Goal: Information Seeking & Learning: Check status

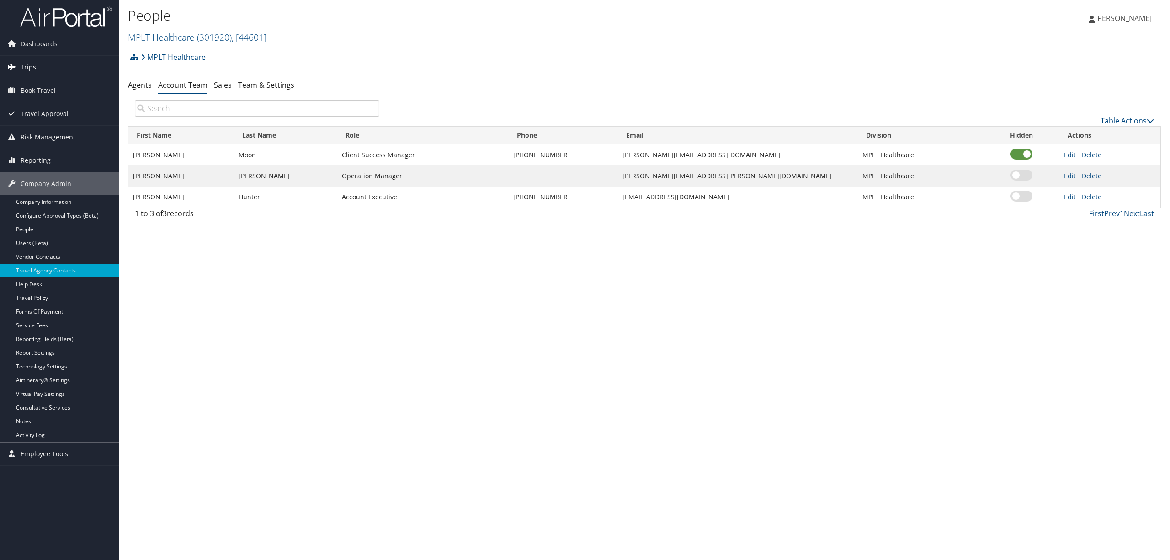
click at [29, 66] on span "Trips" at bounding box center [29, 67] width 16 height 23
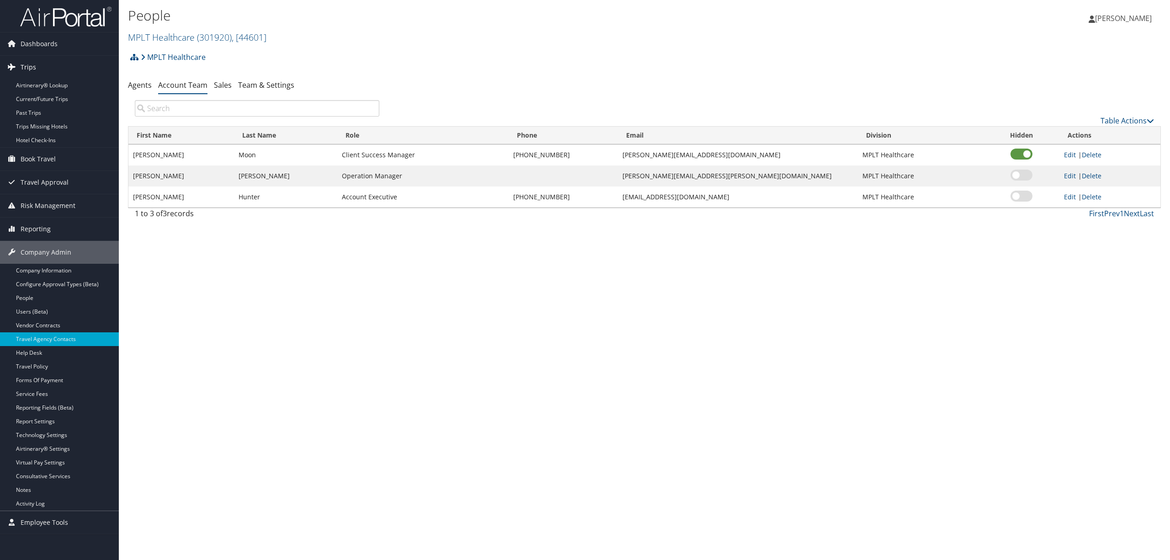
click at [30, 78] on span "Trips" at bounding box center [29, 67] width 16 height 23
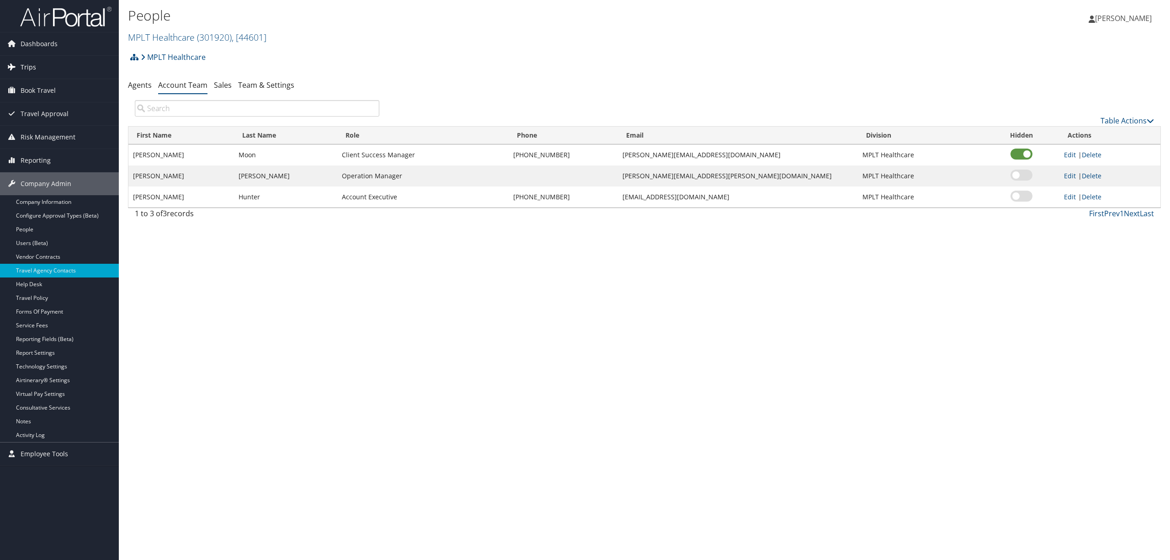
click at [29, 68] on span "Trips" at bounding box center [29, 67] width 16 height 23
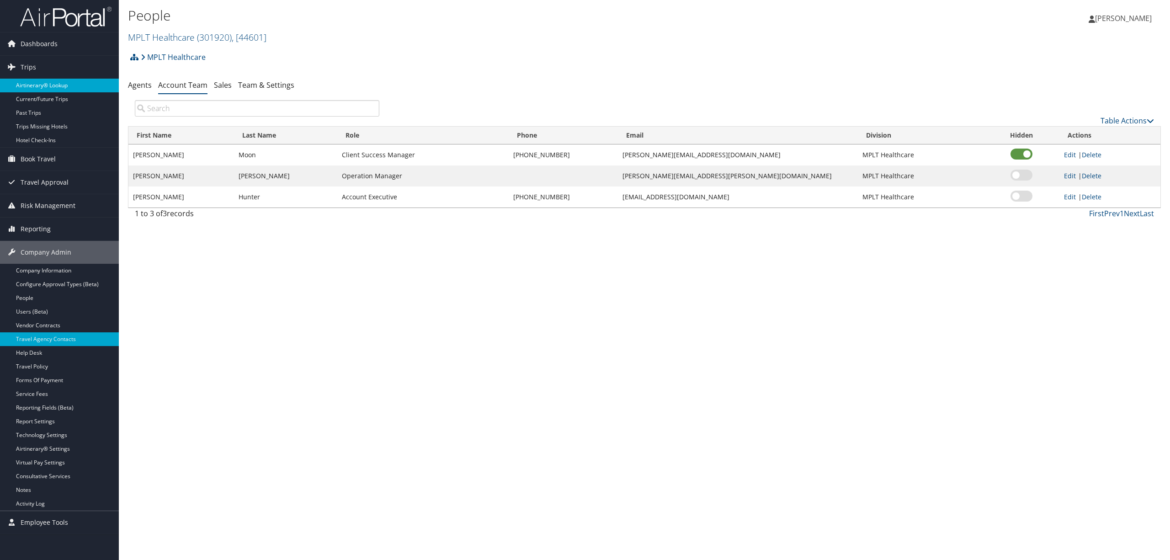
click at [28, 83] on link "Airtinerary® Lookup" at bounding box center [59, 86] width 119 height 14
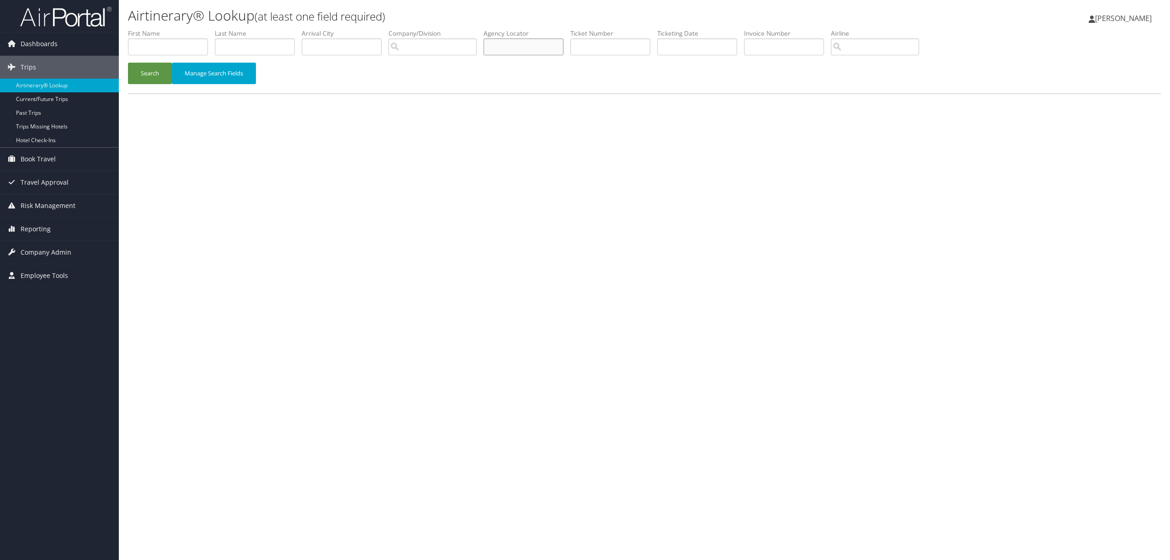
click at [543, 49] on input "text" at bounding box center [523, 46] width 80 height 17
paste input "DCLYD7"
type input "DCLYD7"
click at [137, 68] on button "Search" at bounding box center [150, 73] width 44 height 21
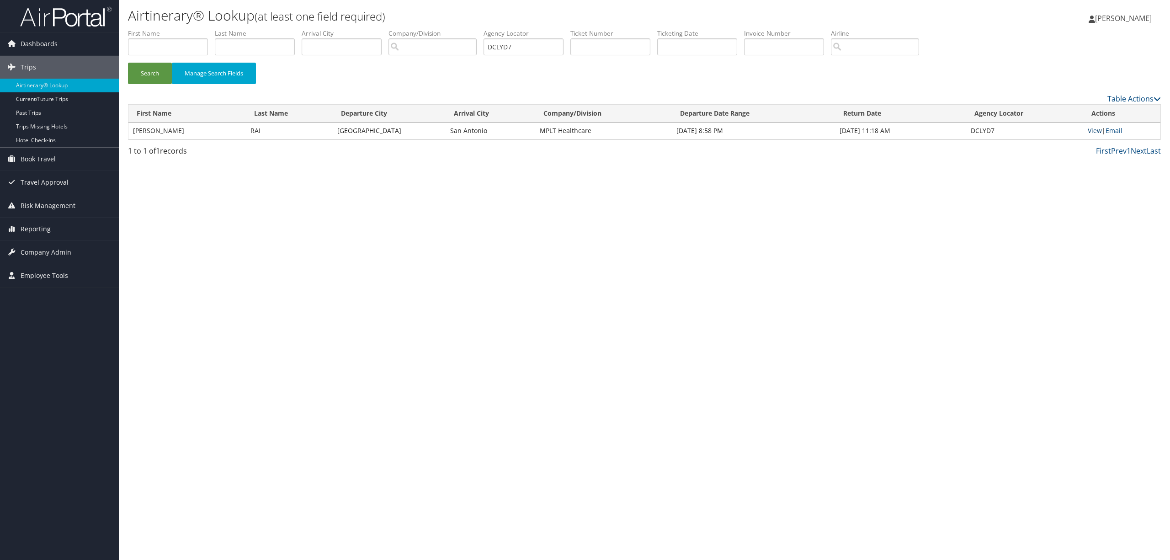
click at [1099, 130] on link "View" at bounding box center [1094, 130] width 14 height 9
click at [37, 70] on link "Trips" at bounding box center [59, 67] width 119 height 23
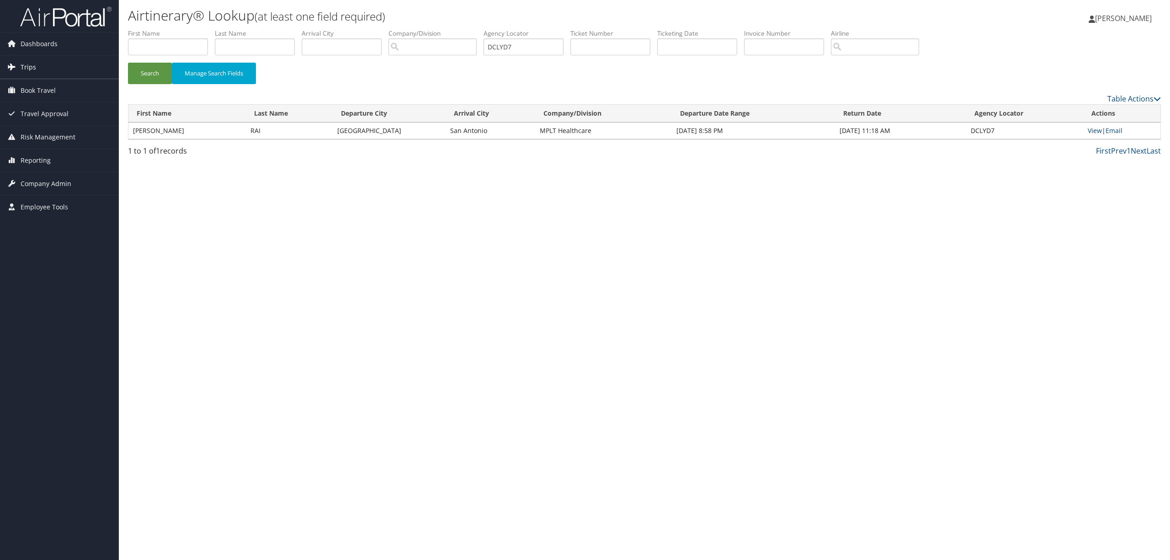
click at [37, 63] on link "Trips" at bounding box center [59, 67] width 119 height 23
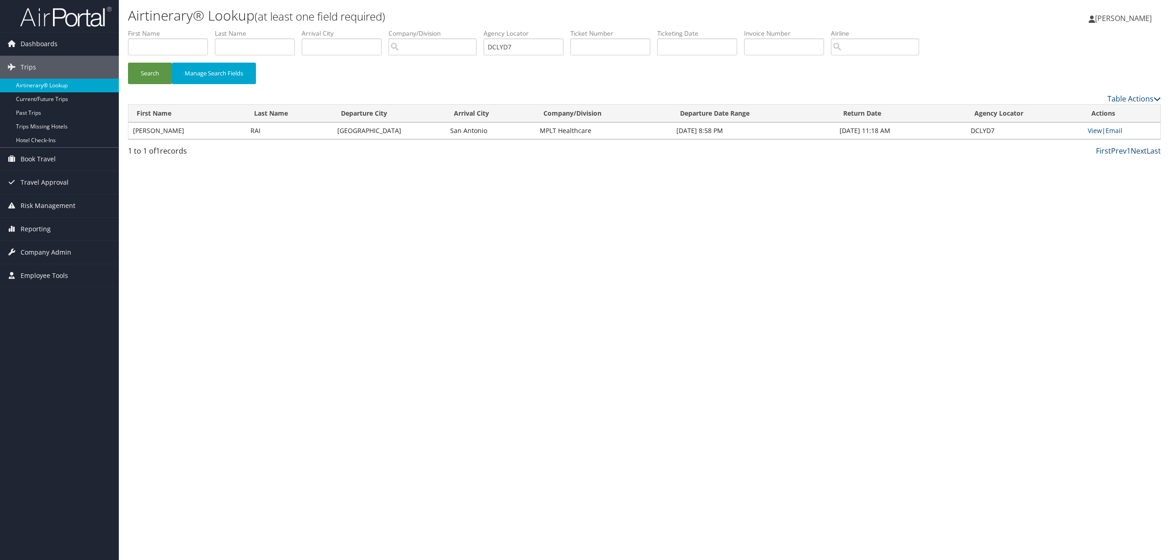
click at [34, 83] on link "Airtinerary® Lookup" at bounding box center [59, 86] width 119 height 14
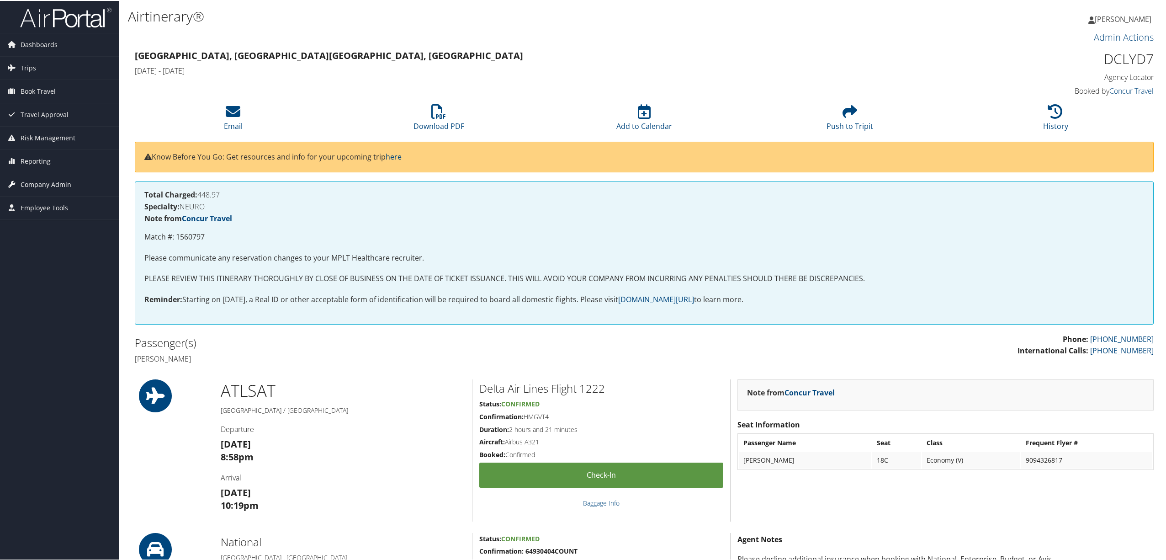
click at [55, 182] on span "Company Admin" at bounding box center [46, 183] width 51 height 23
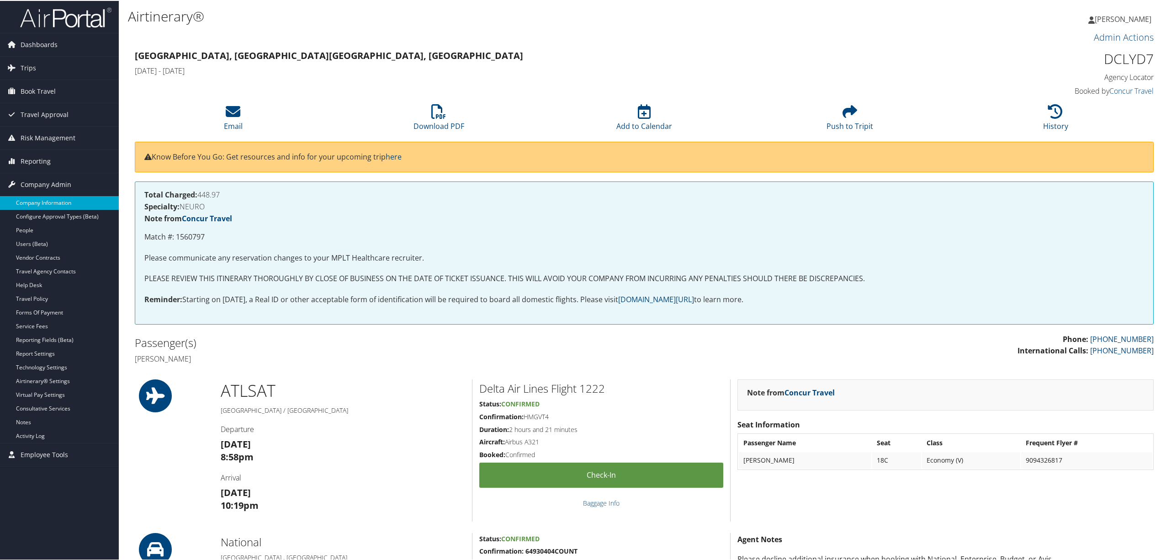
click at [67, 198] on link "Company Information" at bounding box center [59, 202] width 119 height 14
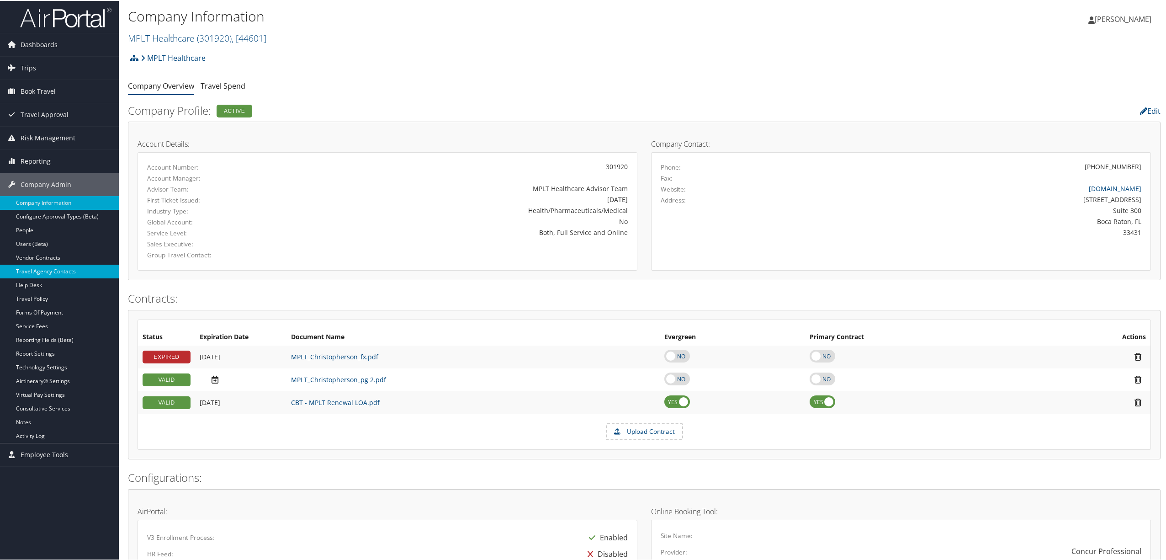
click at [64, 270] on link "Travel Agency Contacts" at bounding box center [59, 271] width 119 height 14
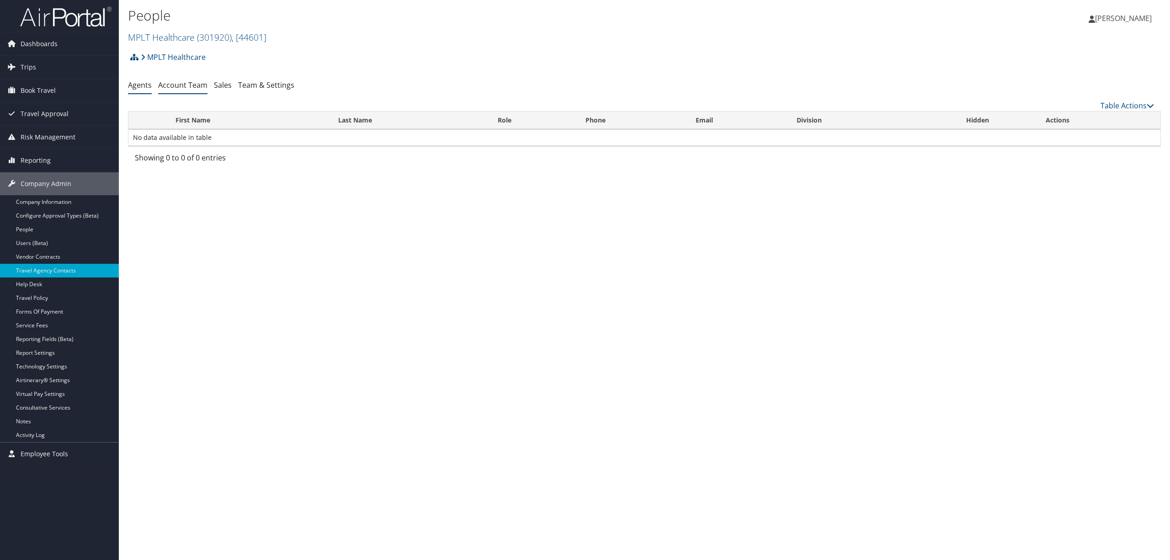
click at [176, 83] on link "Account Team" at bounding box center [182, 85] width 49 height 10
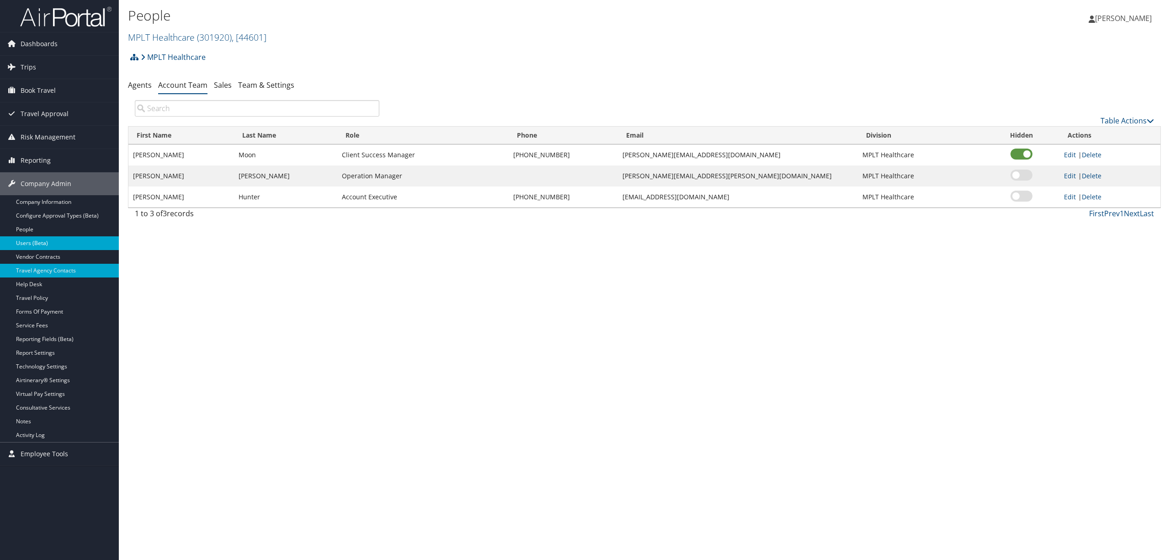
click at [41, 240] on link "Users (Beta)" at bounding box center [59, 243] width 119 height 14
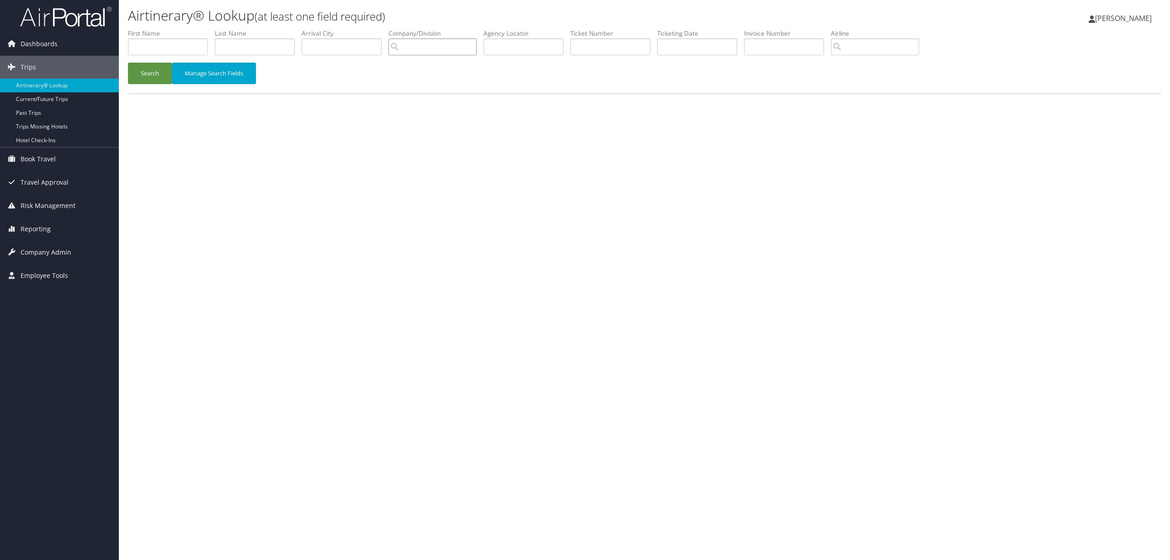
click at [407, 47] on input "search" at bounding box center [432, 46] width 88 height 17
click at [404, 69] on div "Account" at bounding box center [448, 73] width 106 height 9
type input "MPLT Healthcare"
click at [254, 43] on input "text" at bounding box center [255, 46] width 80 height 17
type input "trachanas"
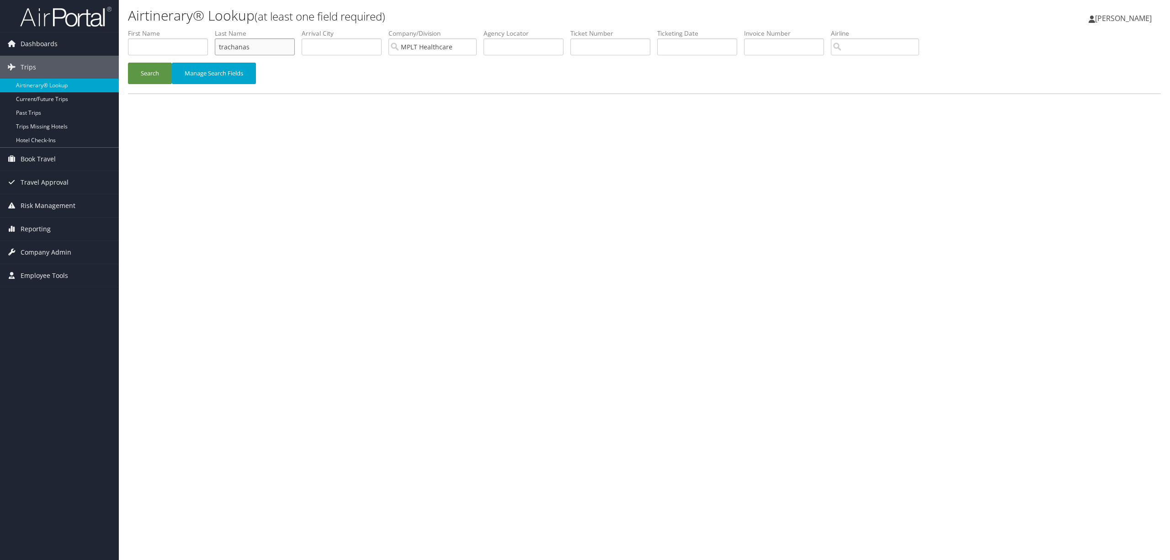
click at [128, 63] on button "Search" at bounding box center [150, 73] width 44 height 21
